Goal: Find specific page/section: Find specific page/section

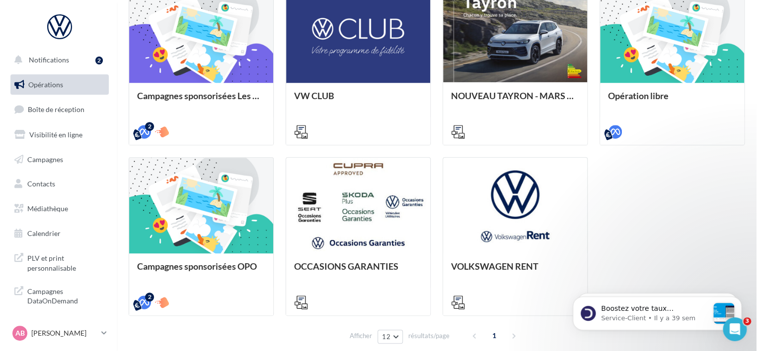
scroll to position [348, 0]
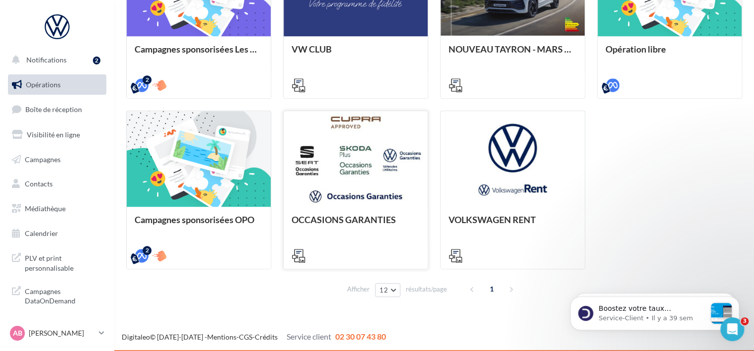
click at [373, 165] on div at bounding box center [355, 159] width 144 height 97
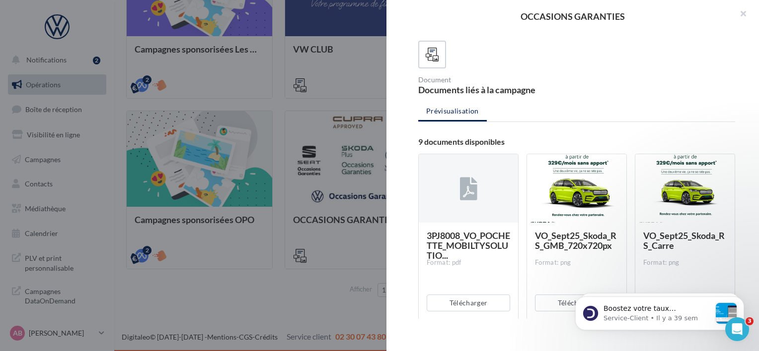
scroll to position [0, 0]
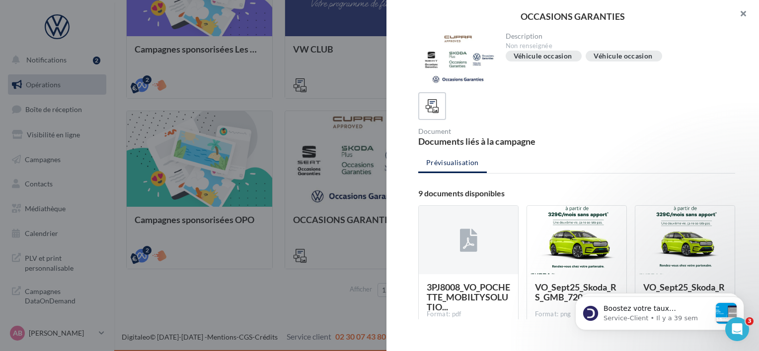
click at [745, 14] on button "button" at bounding box center [739, 15] width 40 height 30
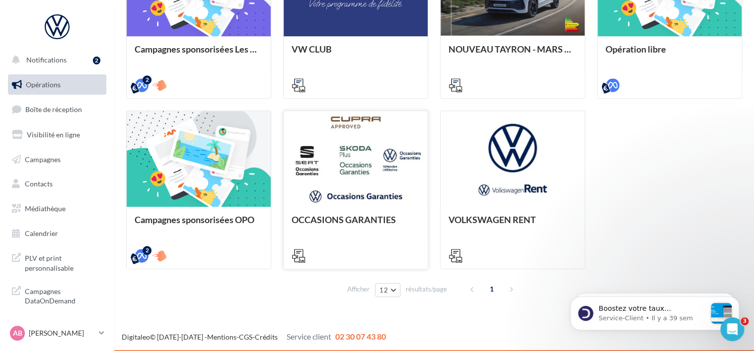
click at [365, 153] on div at bounding box center [355, 159] width 144 height 97
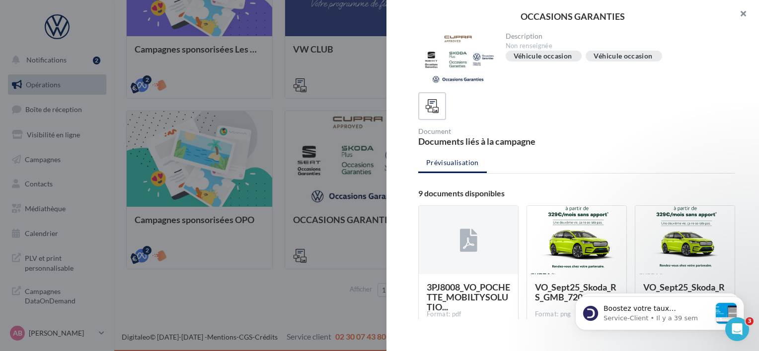
click at [745, 11] on button "button" at bounding box center [739, 15] width 40 height 30
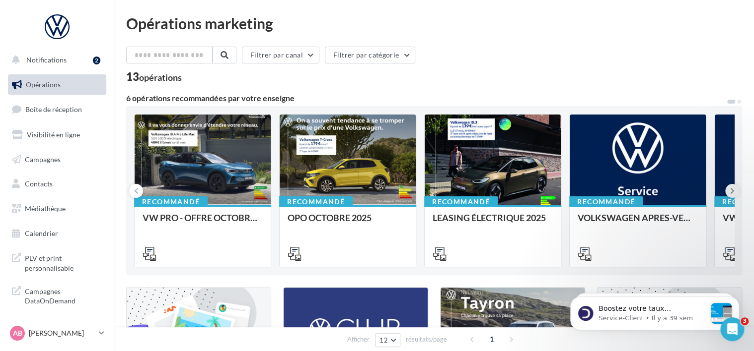
click at [733, 194] on icon at bounding box center [732, 191] width 4 height 10
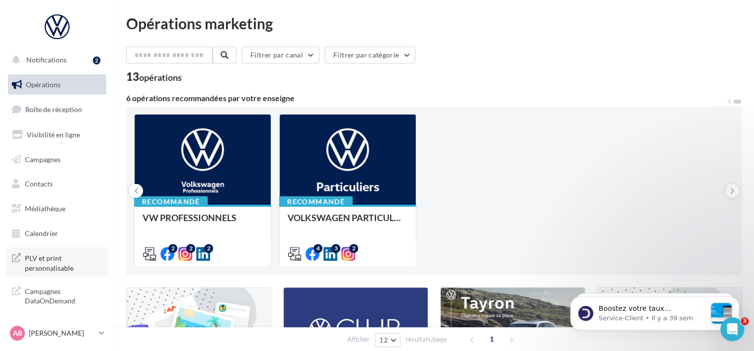
click at [52, 273] on link "PLV et print personnalisable" at bounding box center [57, 262] width 102 height 29
click at [138, 53] on input "text" at bounding box center [169, 55] width 87 height 17
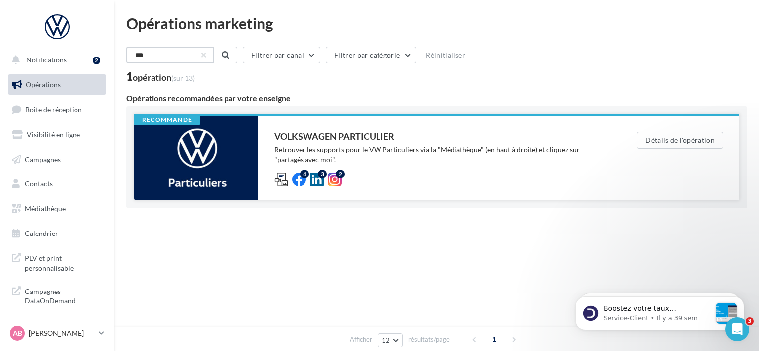
type input "***"
click at [245, 164] on div at bounding box center [196, 158] width 124 height 84
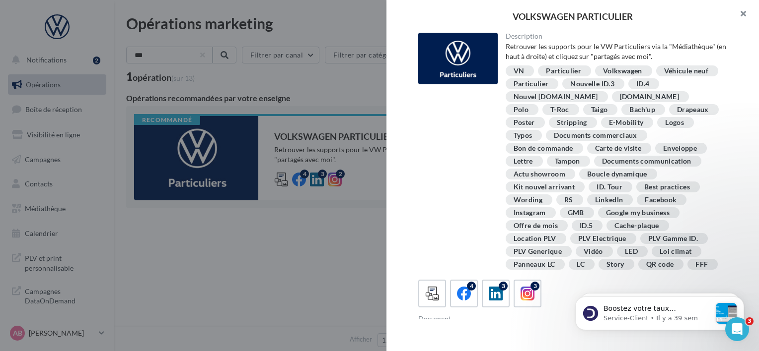
click at [746, 14] on button "button" at bounding box center [739, 15] width 40 height 30
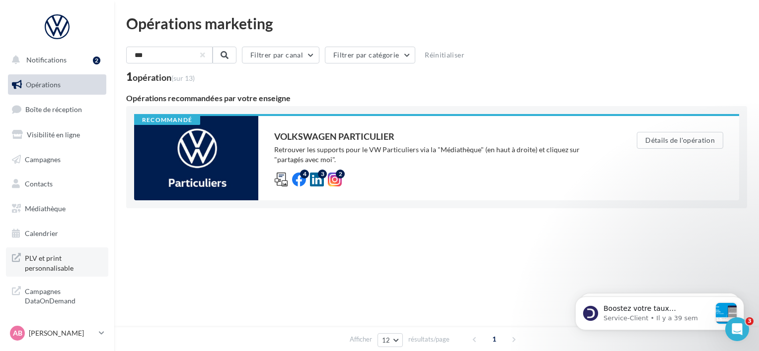
click at [52, 262] on span "PLV et print personnalisable" at bounding box center [63, 262] width 77 height 21
click at [63, 60] on span "Notifications" at bounding box center [46, 60] width 40 height 8
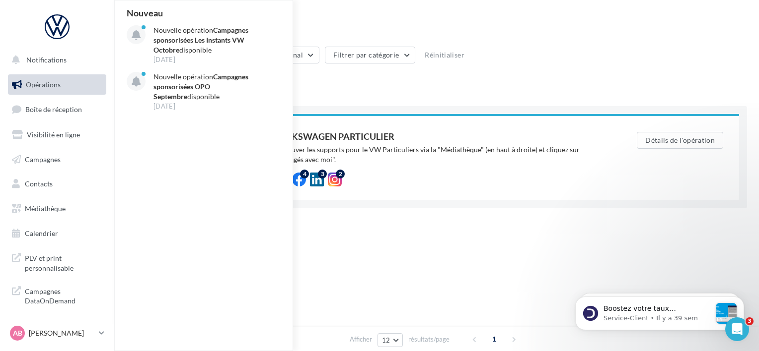
click at [411, 27] on div "Opérations marketing" at bounding box center [436, 23] width 621 height 15
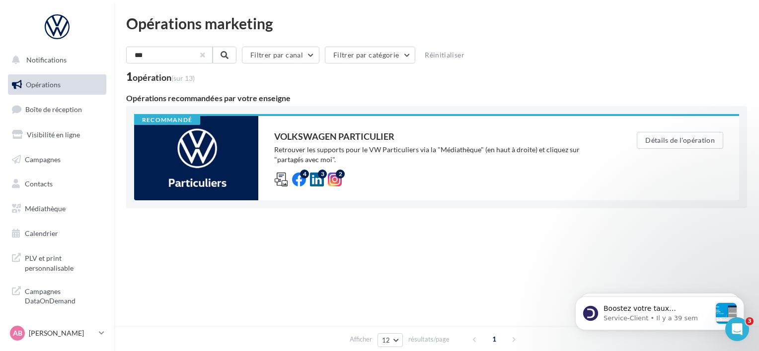
click at [205, 54] on button "button" at bounding box center [203, 55] width 4 height 4
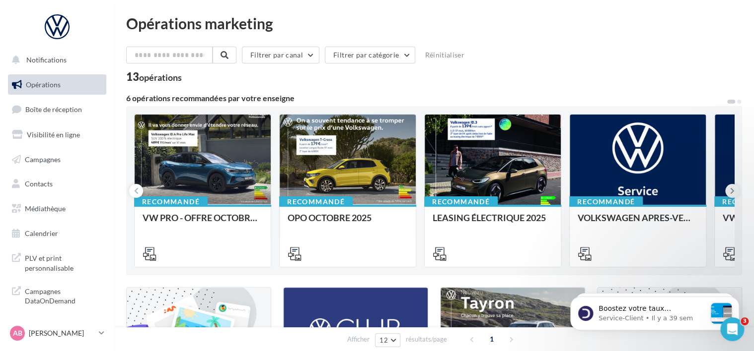
click at [732, 195] on icon at bounding box center [732, 191] width 4 height 10
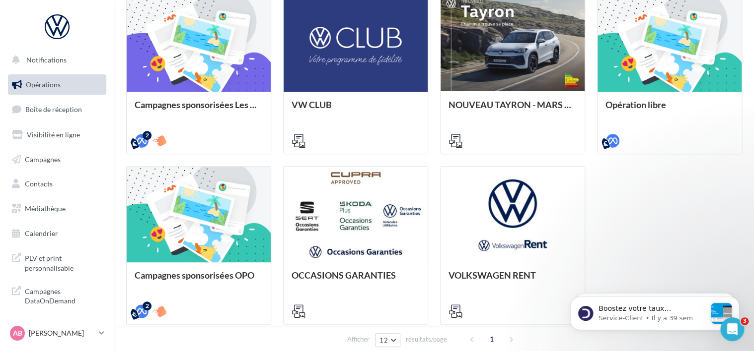
scroll to position [348, 0]
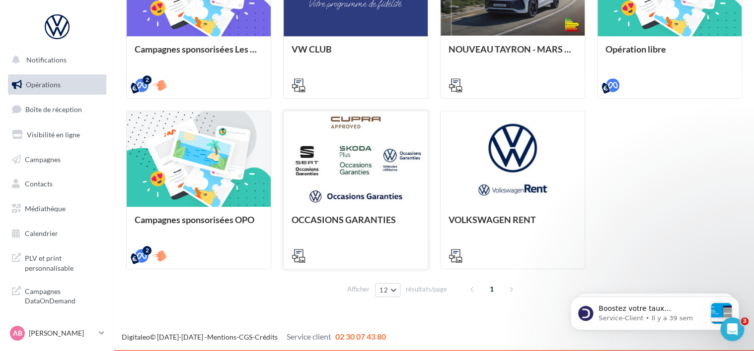
click at [341, 209] on div "OCCASIONS GARANTIES" at bounding box center [355, 237] width 144 height 61
click at [126, 309] on div "OCCASIONS GARANTIES Description Non renseignée Véhicule occasion Véhicule occas…" at bounding box center [434, 309] width 616 height 0
click at [62, 330] on p "[PERSON_NAME]" at bounding box center [62, 334] width 66 height 10
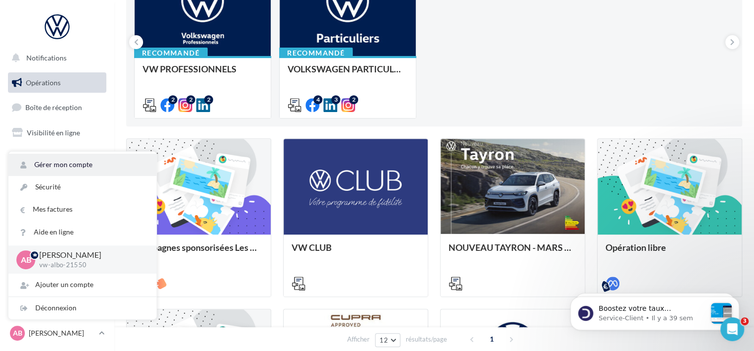
scroll to position [0, 0]
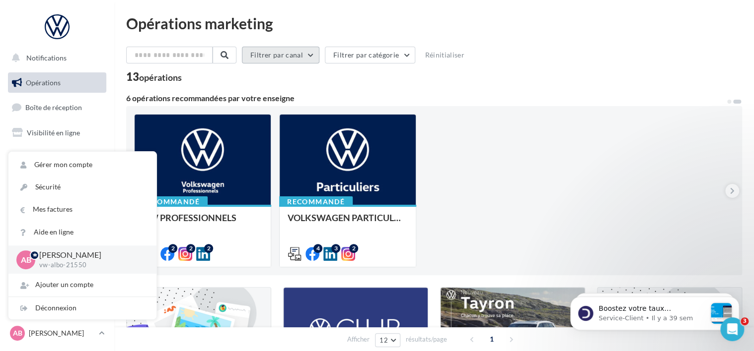
click at [294, 51] on button "Filtrer par canal" at bounding box center [280, 55] width 77 height 17
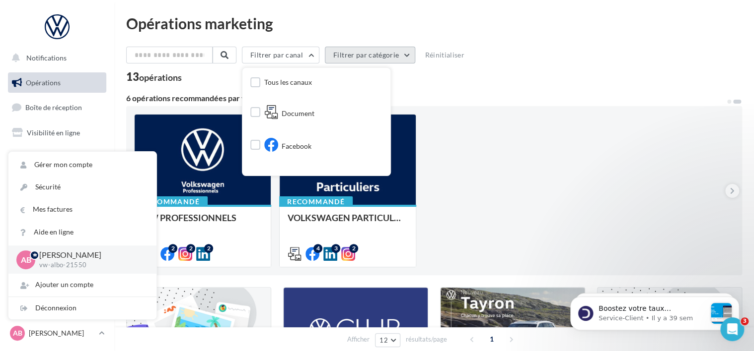
click at [386, 53] on button "Filtrer par catégorie" at bounding box center [370, 55] width 90 height 17
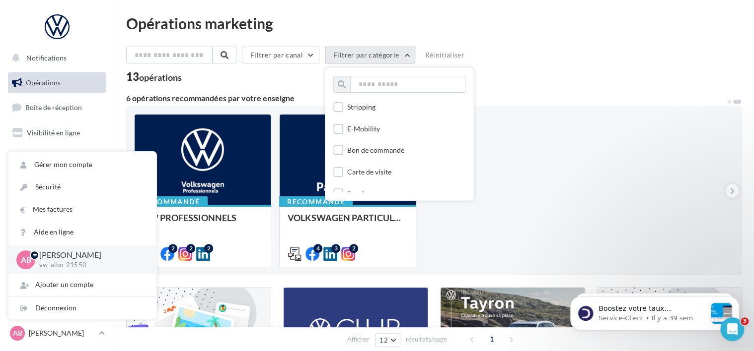
scroll to position [653, 0]
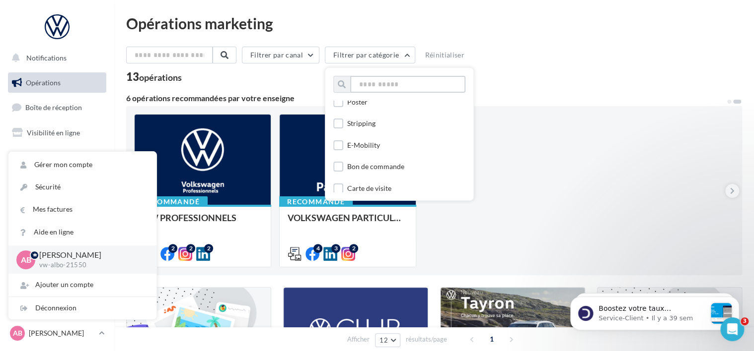
click at [405, 83] on input "text" at bounding box center [407, 84] width 115 height 17
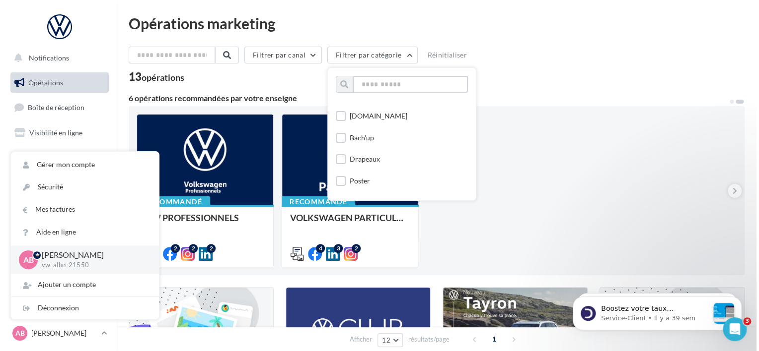
scroll to position [596, 0]
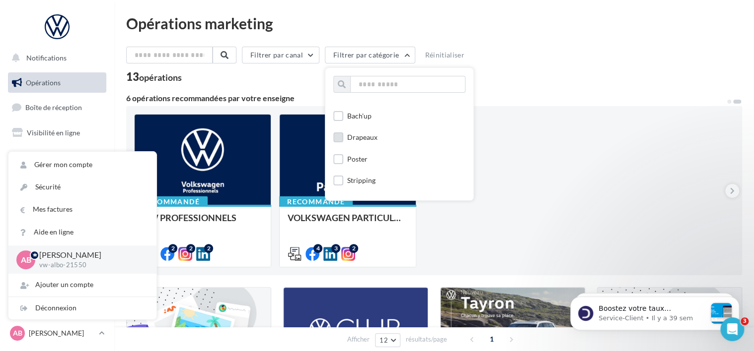
click at [371, 137] on div "Drapeaux" at bounding box center [362, 138] width 30 height 10
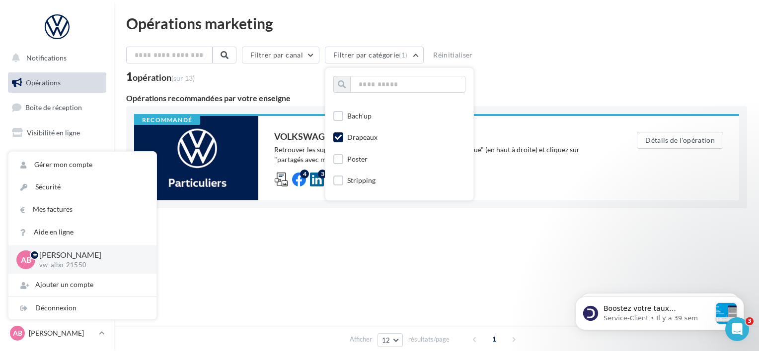
click at [535, 60] on div "Filtrer par canal Filtrer par catégorie (1) Toutes les catégories APV Support d…" at bounding box center [436, 57] width 621 height 21
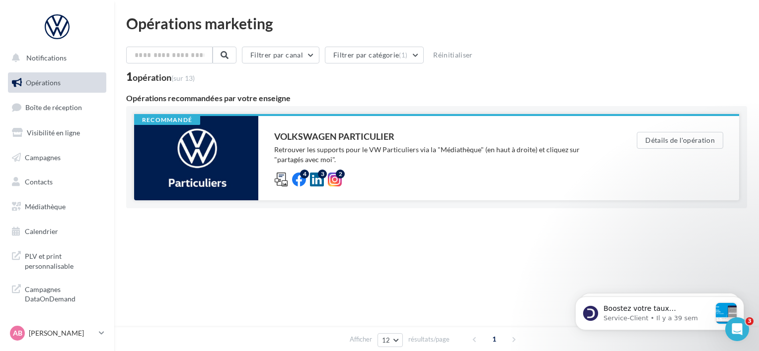
click at [357, 148] on div "Retrouver les supports pour le VW Particuliers via la "Médiathèque" (en haut à …" at bounding box center [435, 155] width 323 height 20
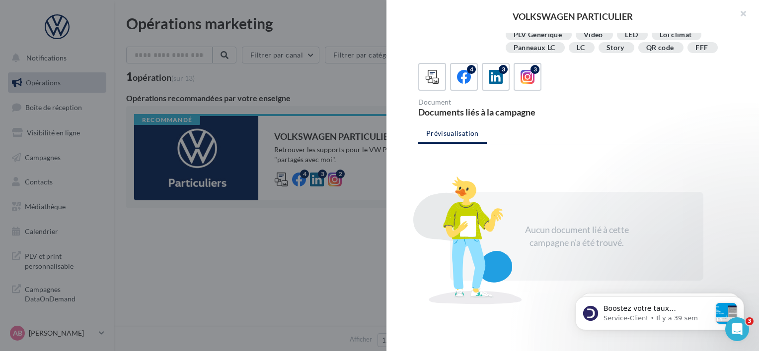
scroll to position [0, 0]
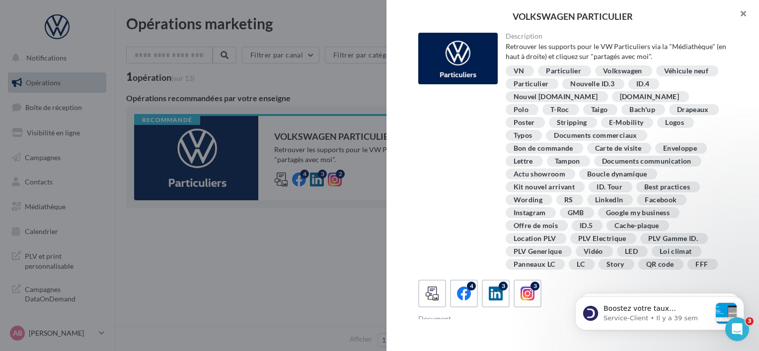
click at [743, 13] on button "button" at bounding box center [739, 15] width 40 height 30
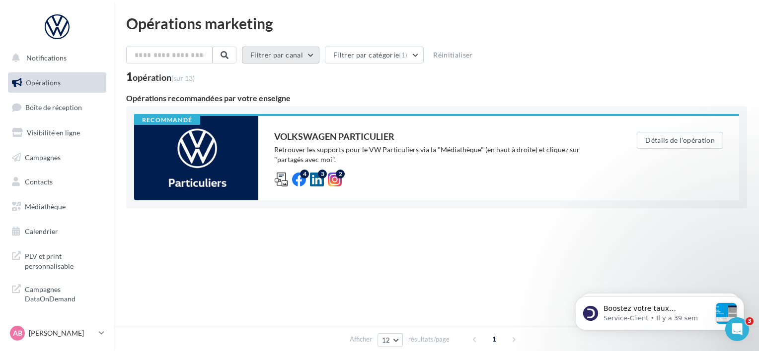
click at [319, 60] on button "Filtrer par canal" at bounding box center [280, 55] width 77 height 17
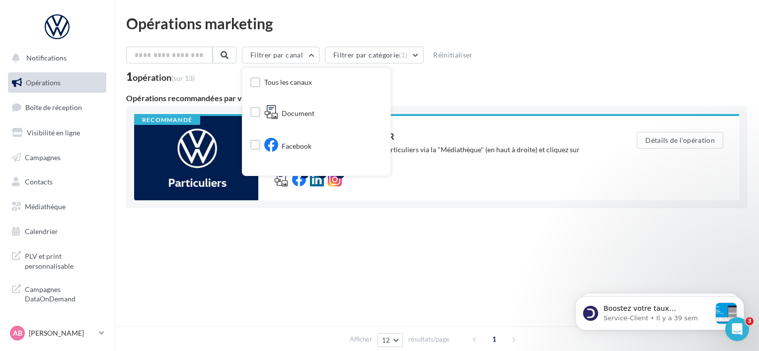
click at [318, 31] on div "Opérations marketing Filtrer par canal Tous les canaux Document Facebook Instag…" at bounding box center [436, 134] width 621 height 236
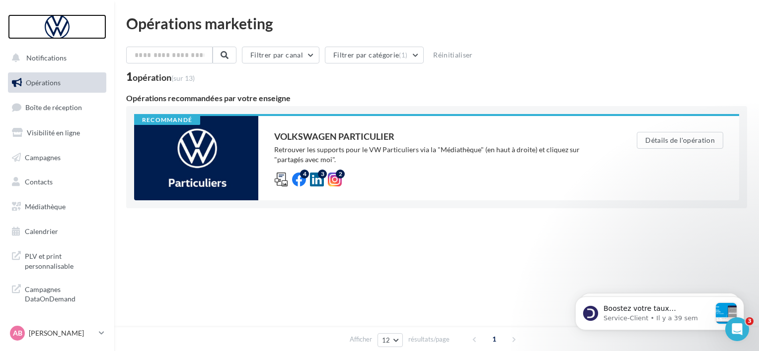
click at [61, 27] on div at bounding box center [56, 26] width 79 height 25
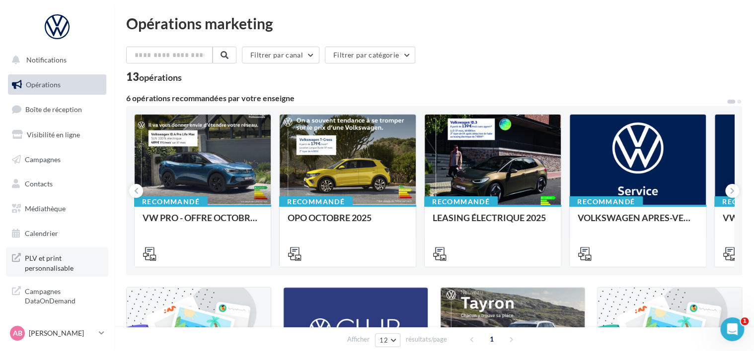
click at [57, 257] on span "PLV et print personnalisable" at bounding box center [63, 262] width 77 height 21
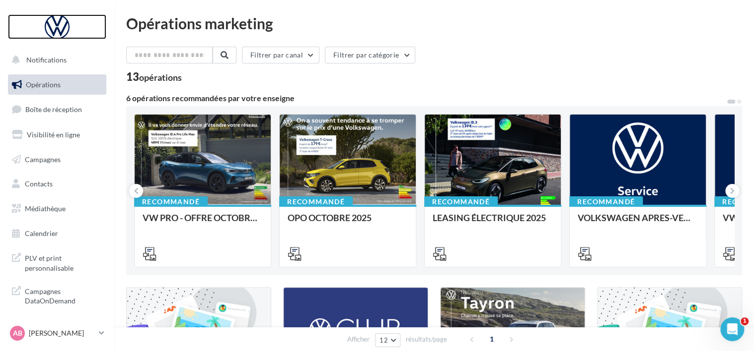
click at [68, 26] on div at bounding box center [56, 26] width 79 height 25
